Goal: Transaction & Acquisition: Purchase product/service

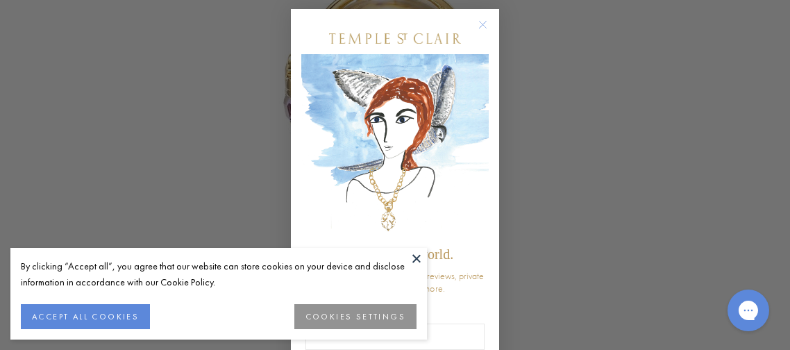
scroll to position [167, 0]
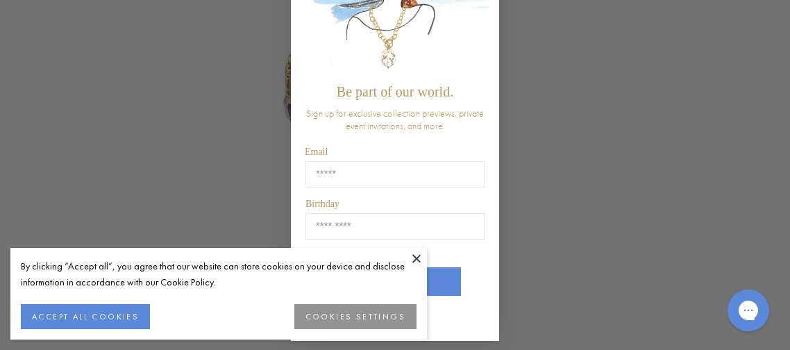
click at [414, 253] on button at bounding box center [416, 258] width 21 height 21
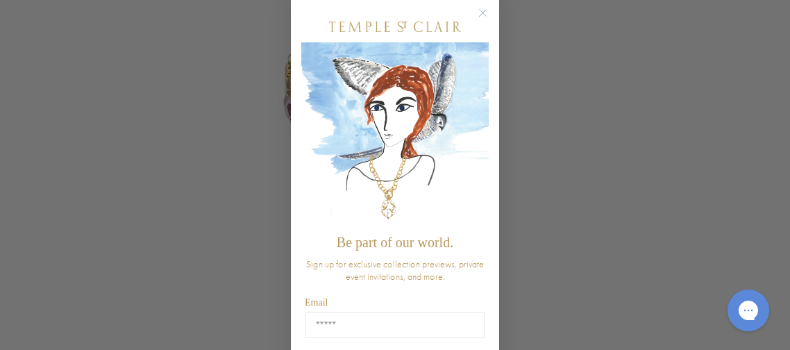
scroll to position [0, 0]
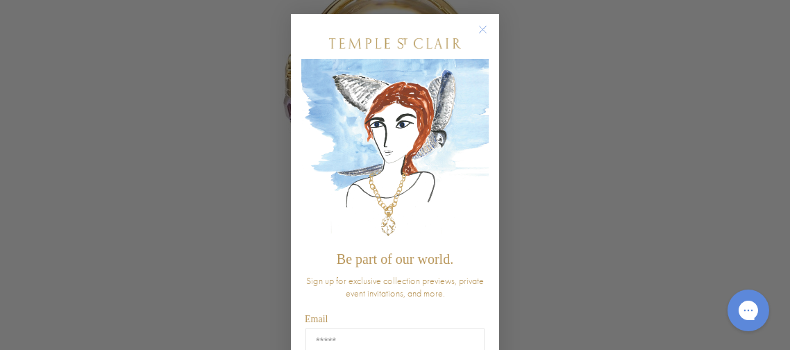
click at [487, 33] on circle "Close dialog" at bounding box center [483, 30] width 17 height 17
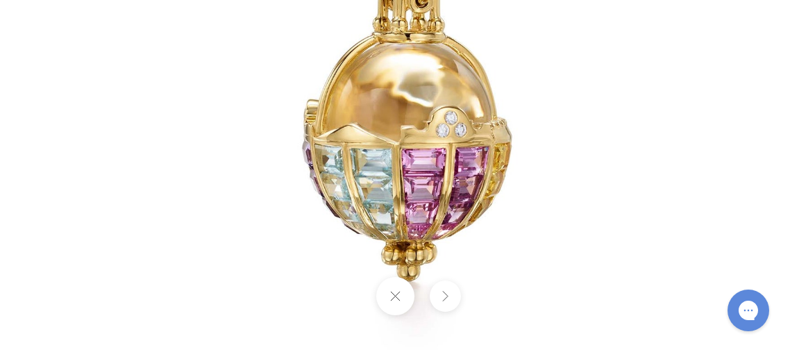
drag, startPoint x: 487, startPoint y: 33, endPoint x: 516, endPoint y: 90, distance: 63.9
click at [516, 90] on img at bounding box center [411, 58] width 812 height 812
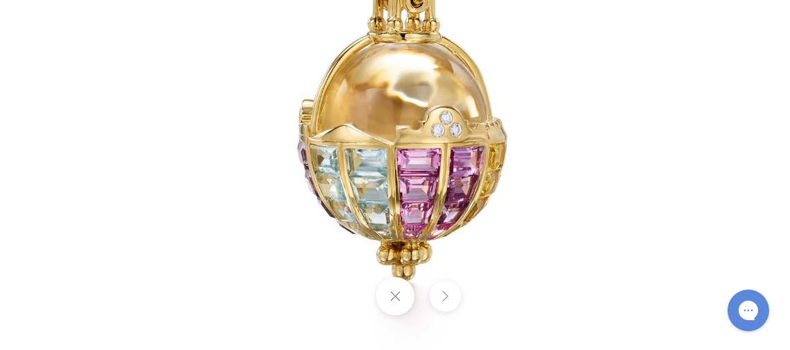
click at [553, 140] on img at bounding box center [406, 58] width 812 height 812
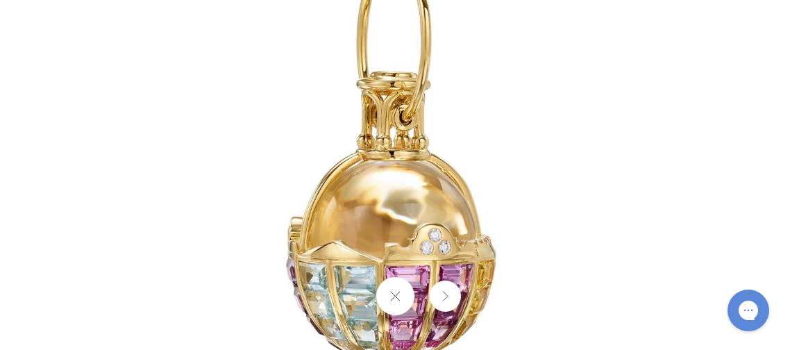
click at [553, 140] on img at bounding box center [395, 175] width 812 height 812
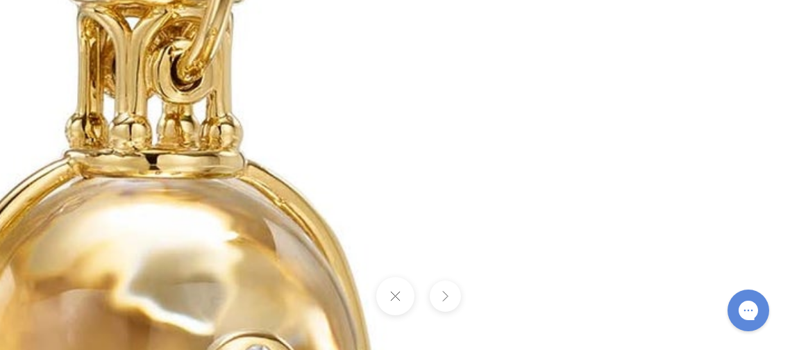
click at [553, 140] on img at bounding box center [159, 213] width 1999 height 1999
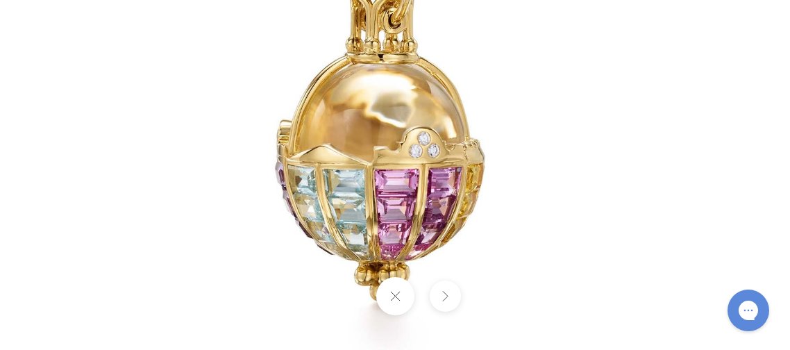
click at [401, 305] on button at bounding box center [395, 296] width 38 height 38
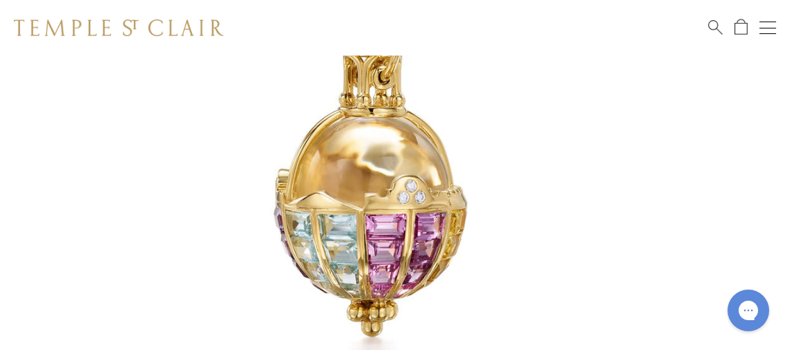
scroll to position [298, 0]
